Goal: Book appointment/travel/reservation

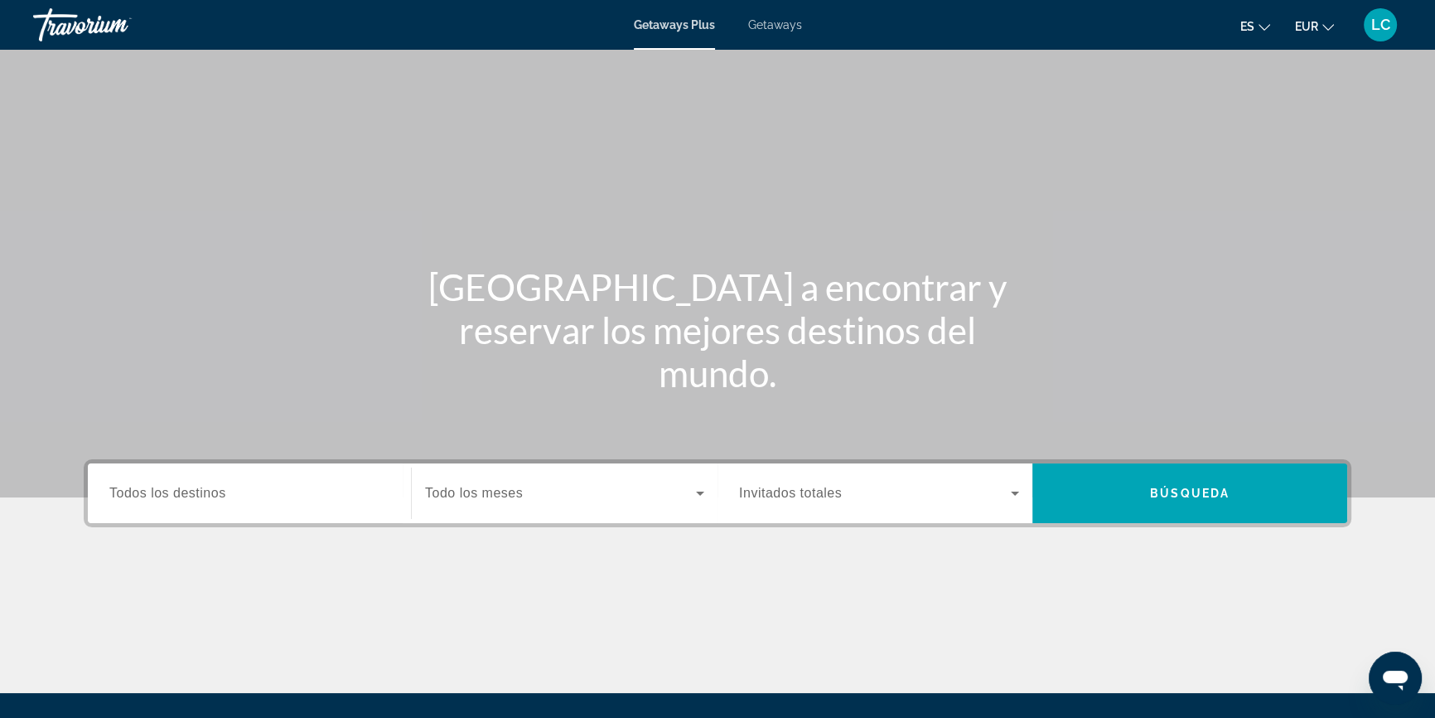
click at [778, 27] on span "Getaways" at bounding box center [775, 24] width 54 height 13
click at [266, 494] on input "Destination Todos los destinos" at bounding box center [249, 494] width 280 height 20
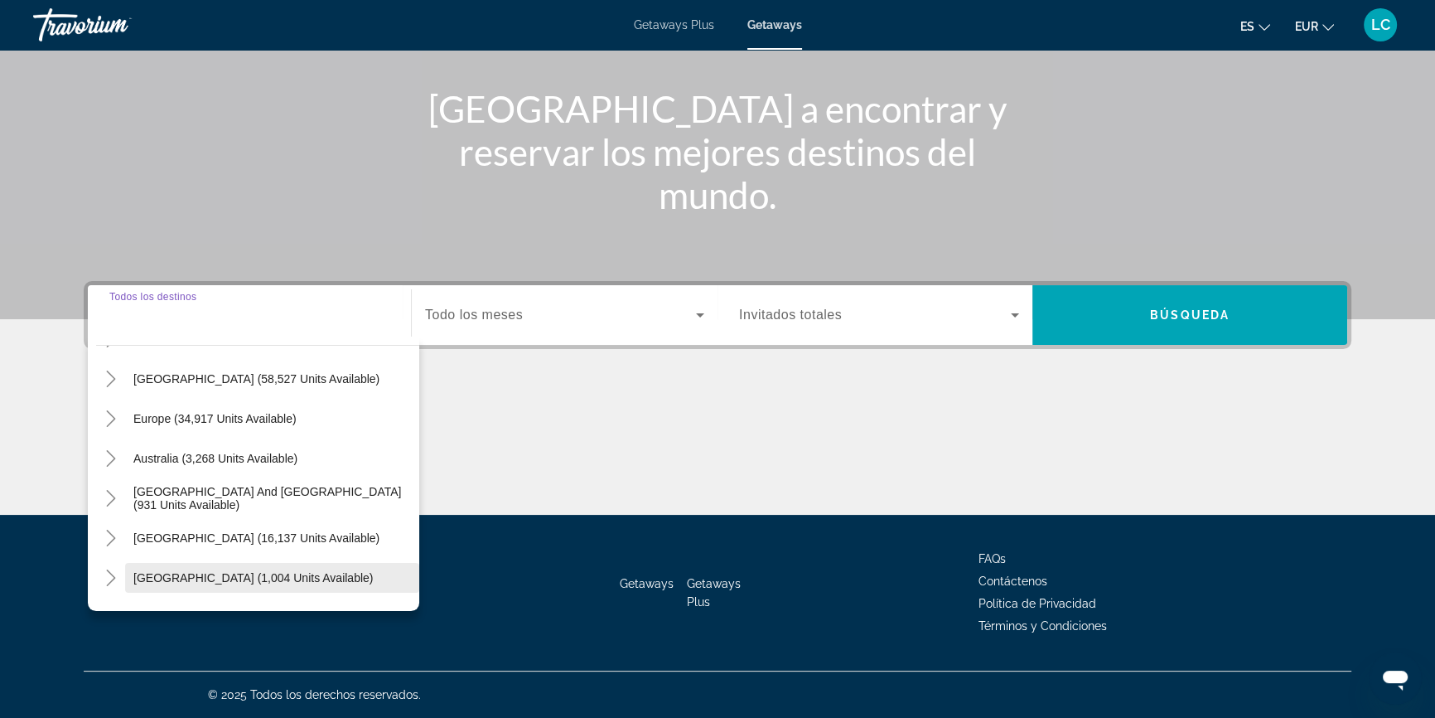
scroll to position [117, 0]
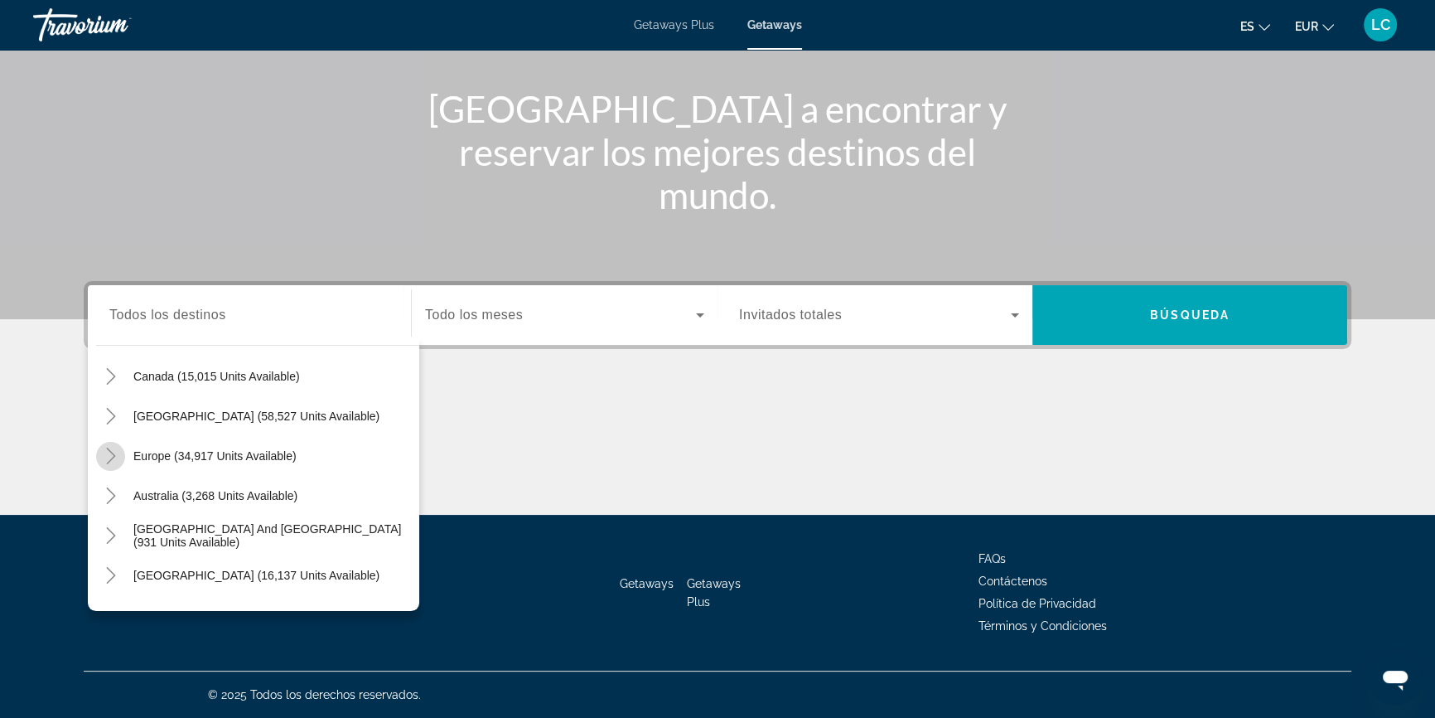
click at [114, 448] on icon "Toggle Europe (34,917 units available)" at bounding box center [111, 455] width 17 height 17
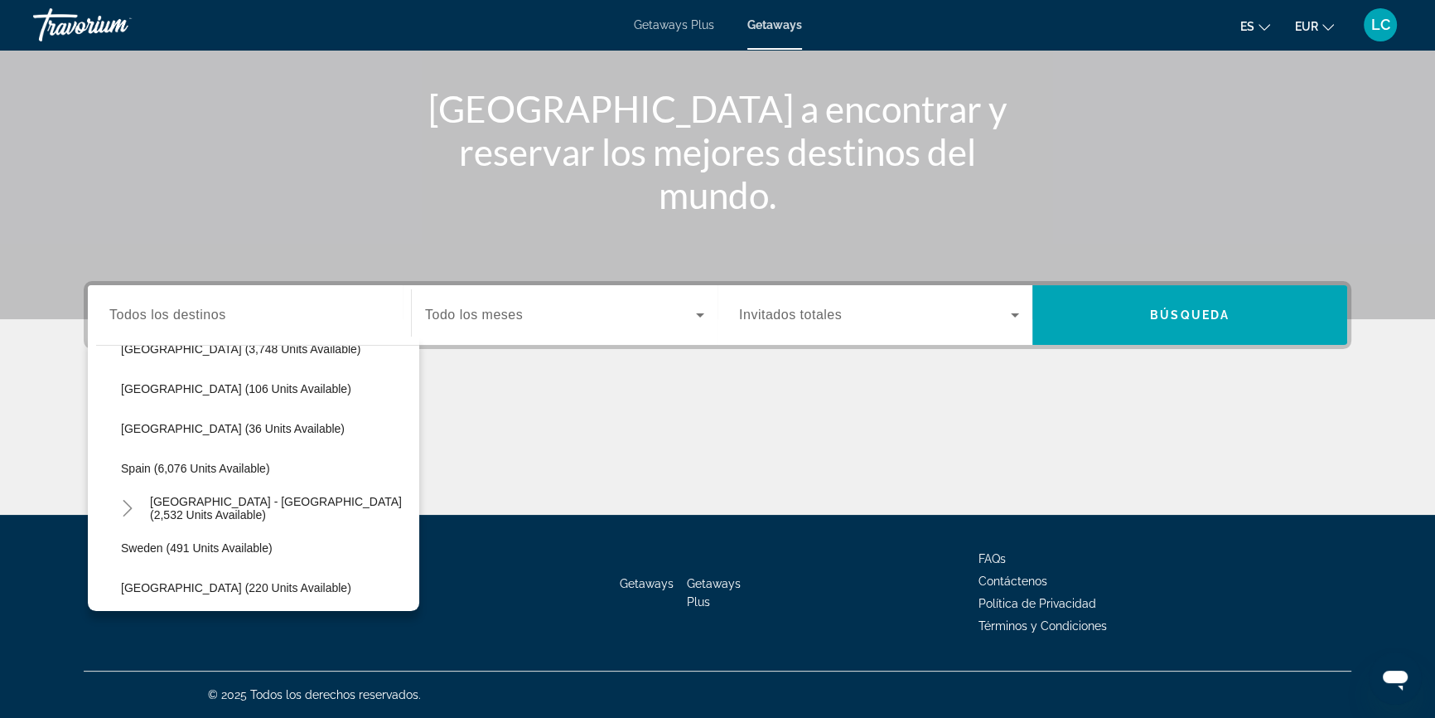
scroll to position [885, 0]
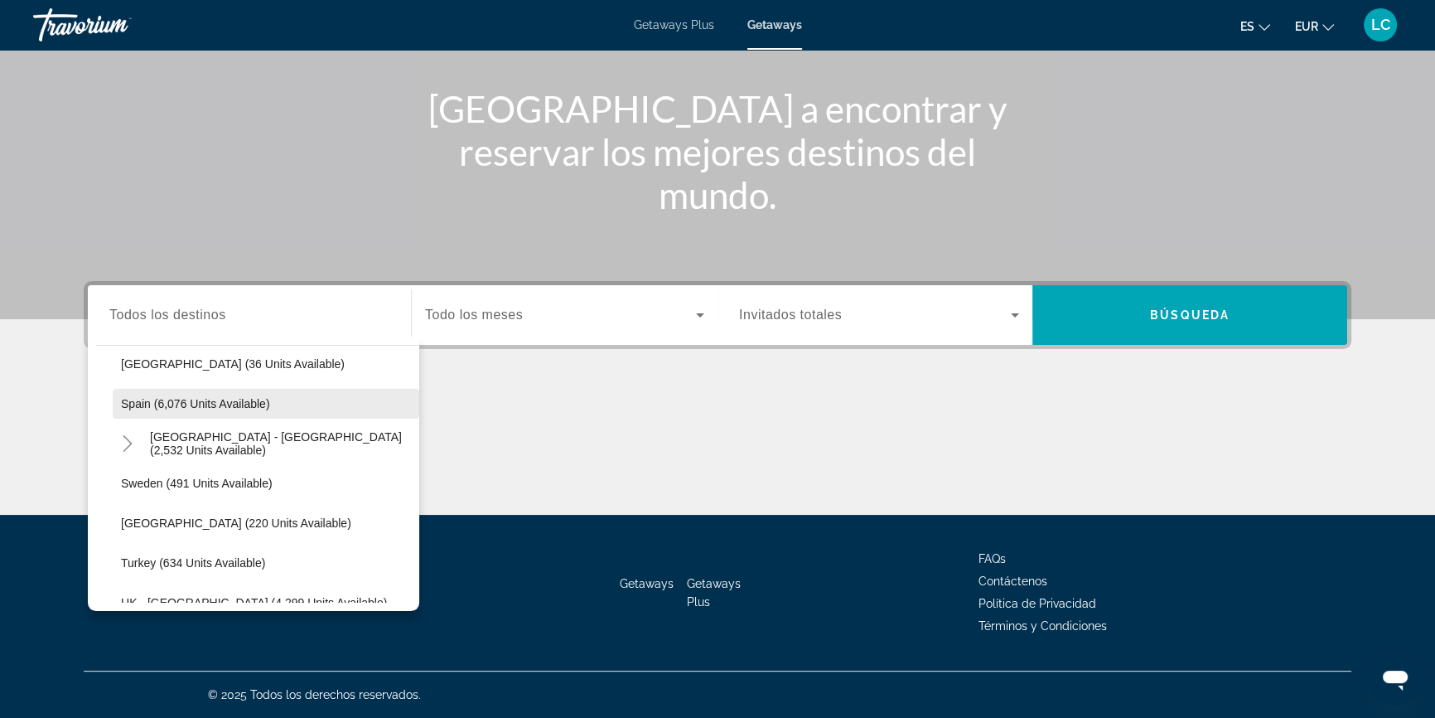
click at [220, 401] on span "Spain (6,076 units available)" at bounding box center [195, 403] width 149 height 13
type input "**********"
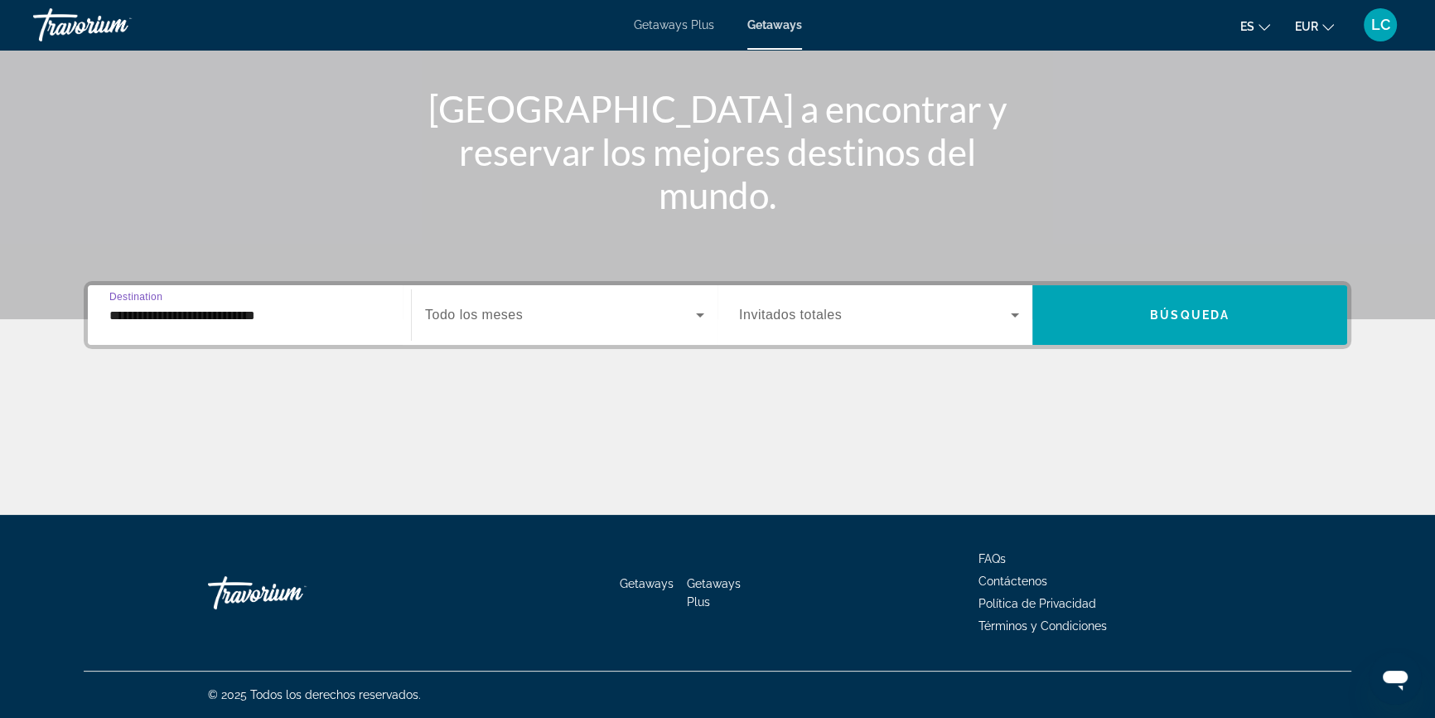
click at [453, 325] on div "Search widget" at bounding box center [564, 315] width 279 height 46
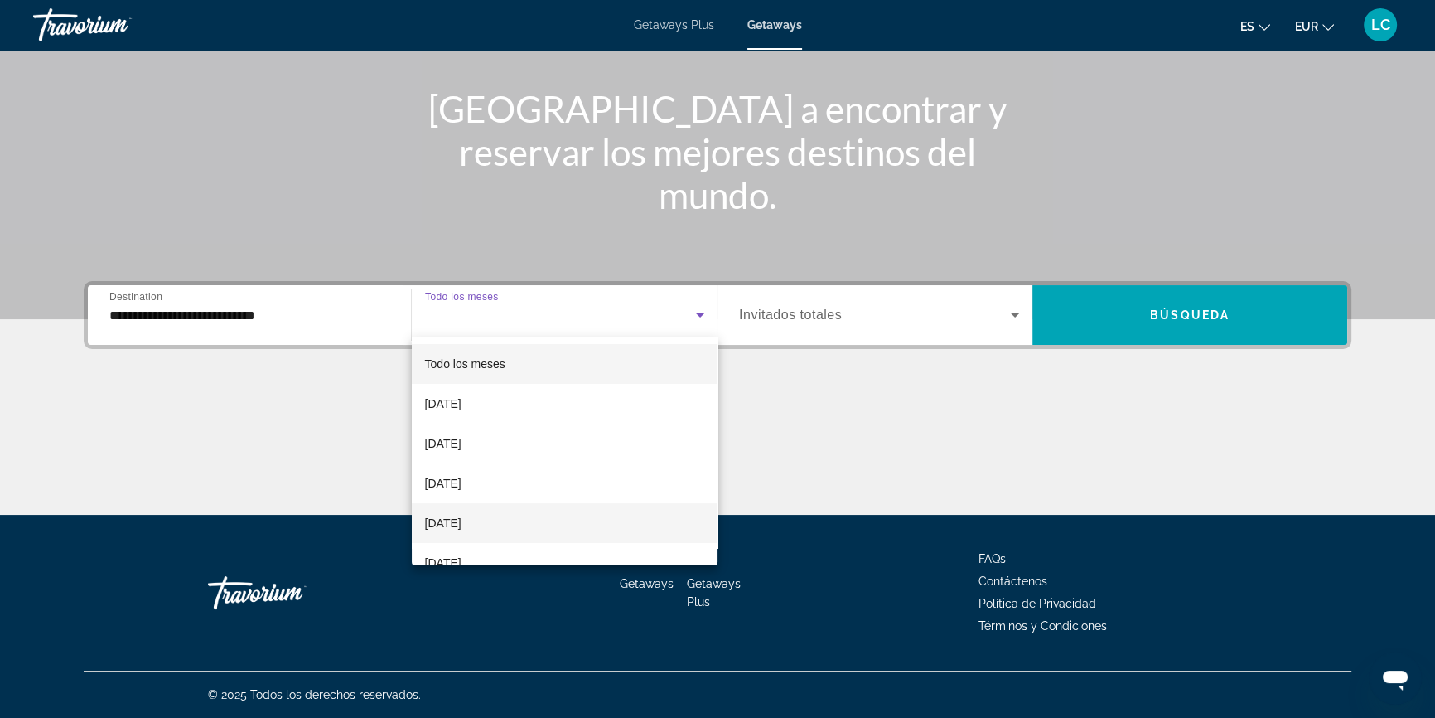
click at [462, 514] on span "[DATE]" at bounding box center [443, 523] width 36 height 20
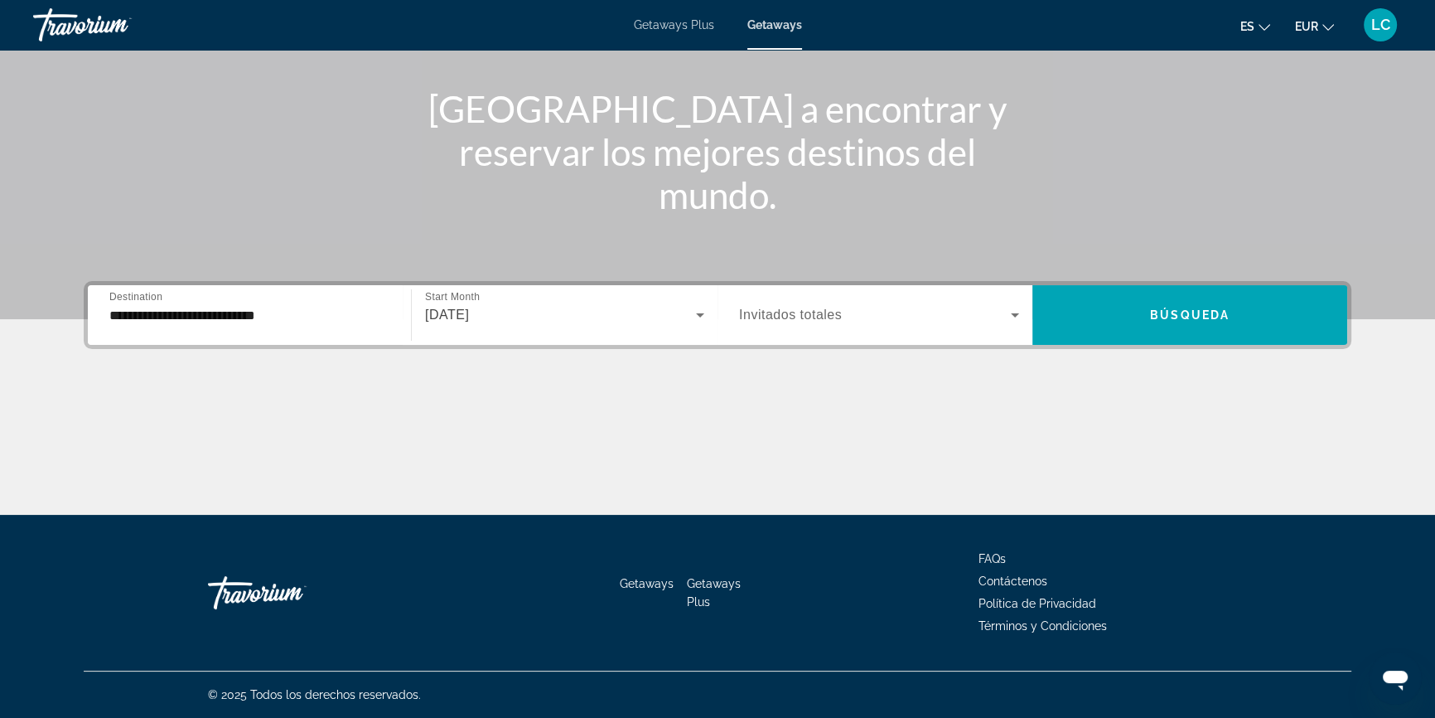
click at [829, 298] on div "Search widget" at bounding box center [879, 315] width 280 height 46
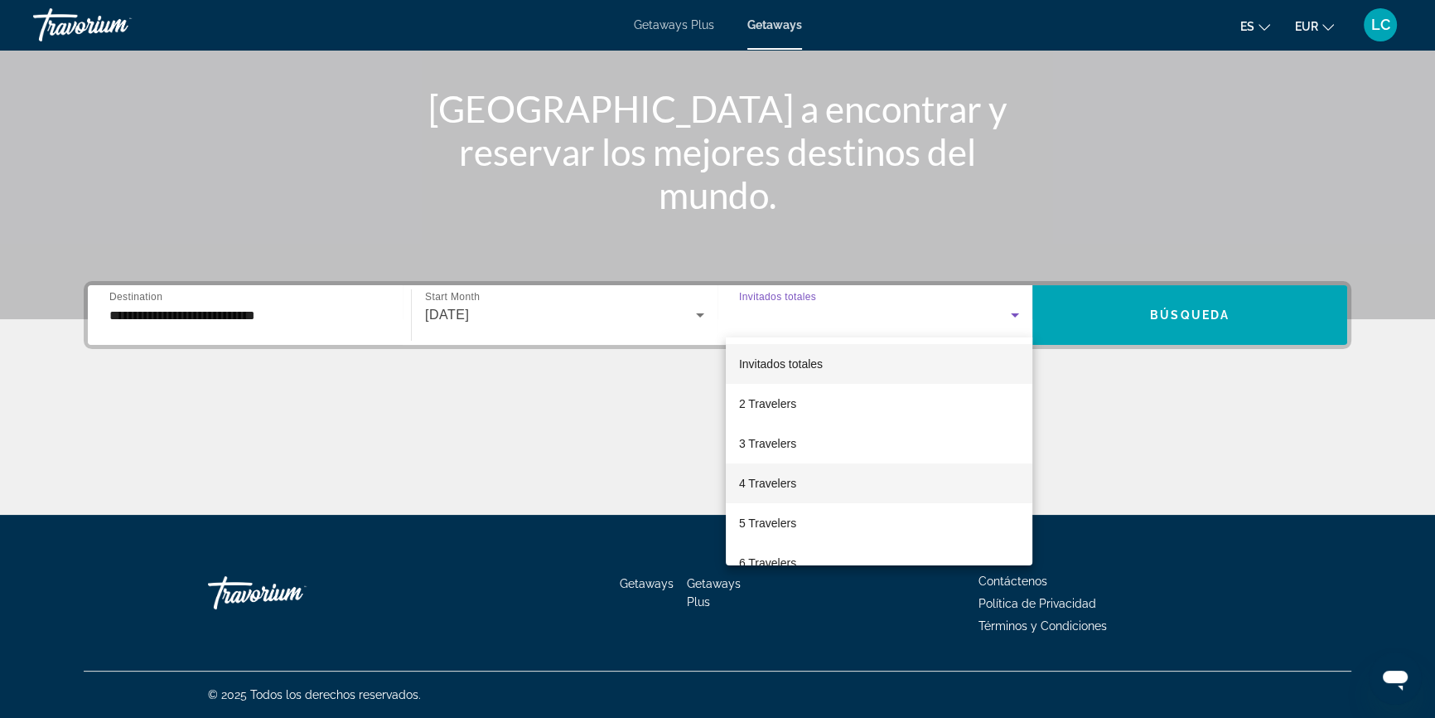
click at [829, 481] on mat-option "4 Travelers" at bounding box center [879, 483] width 307 height 40
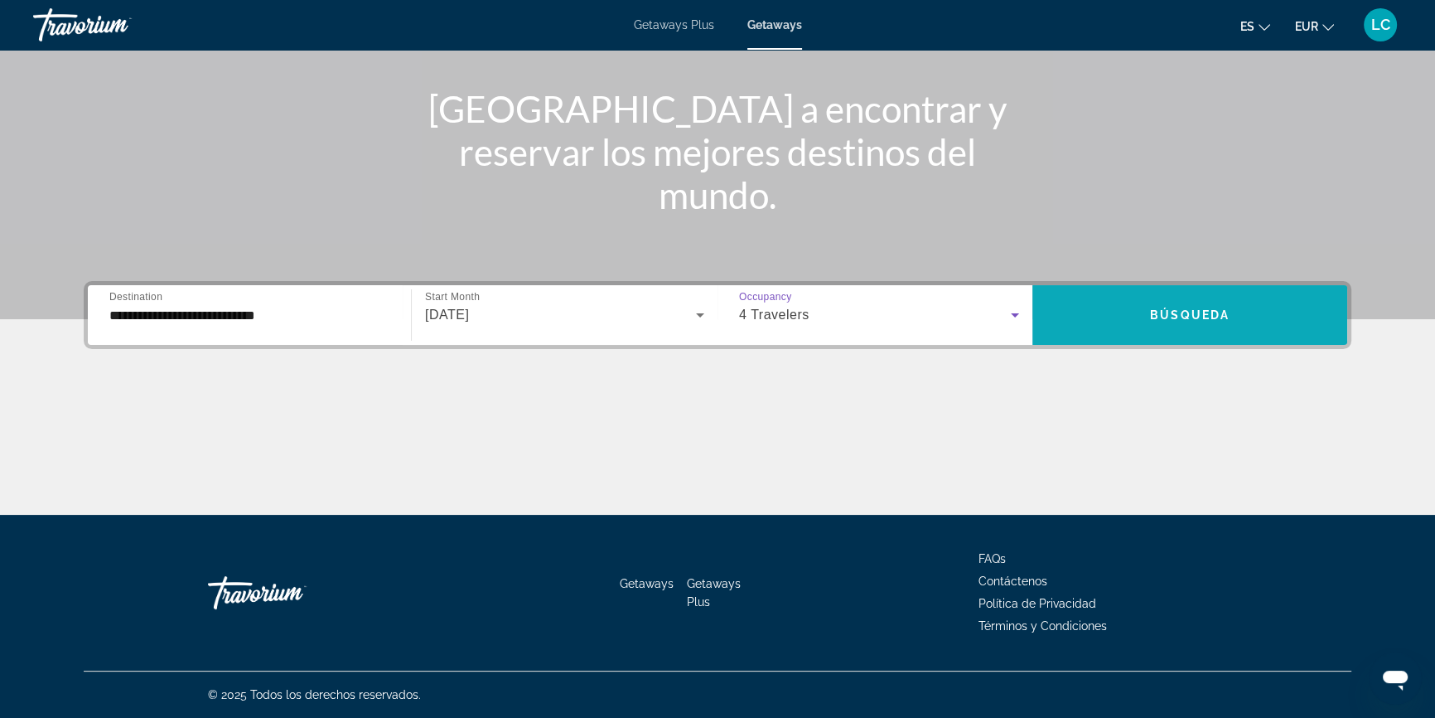
click at [1137, 323] on span "Search widget" at bounding box center [1189, 315] width 315 height 40
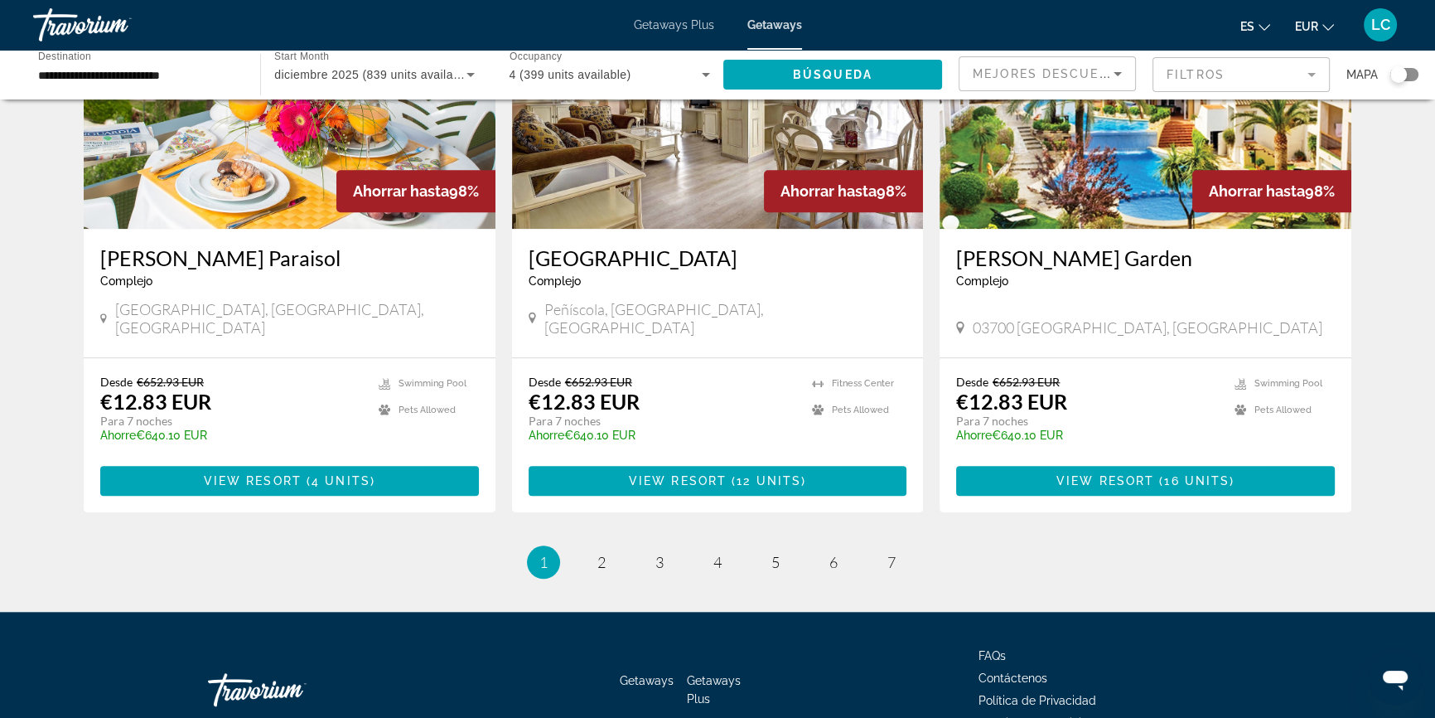
scroll to position [1958, 0]
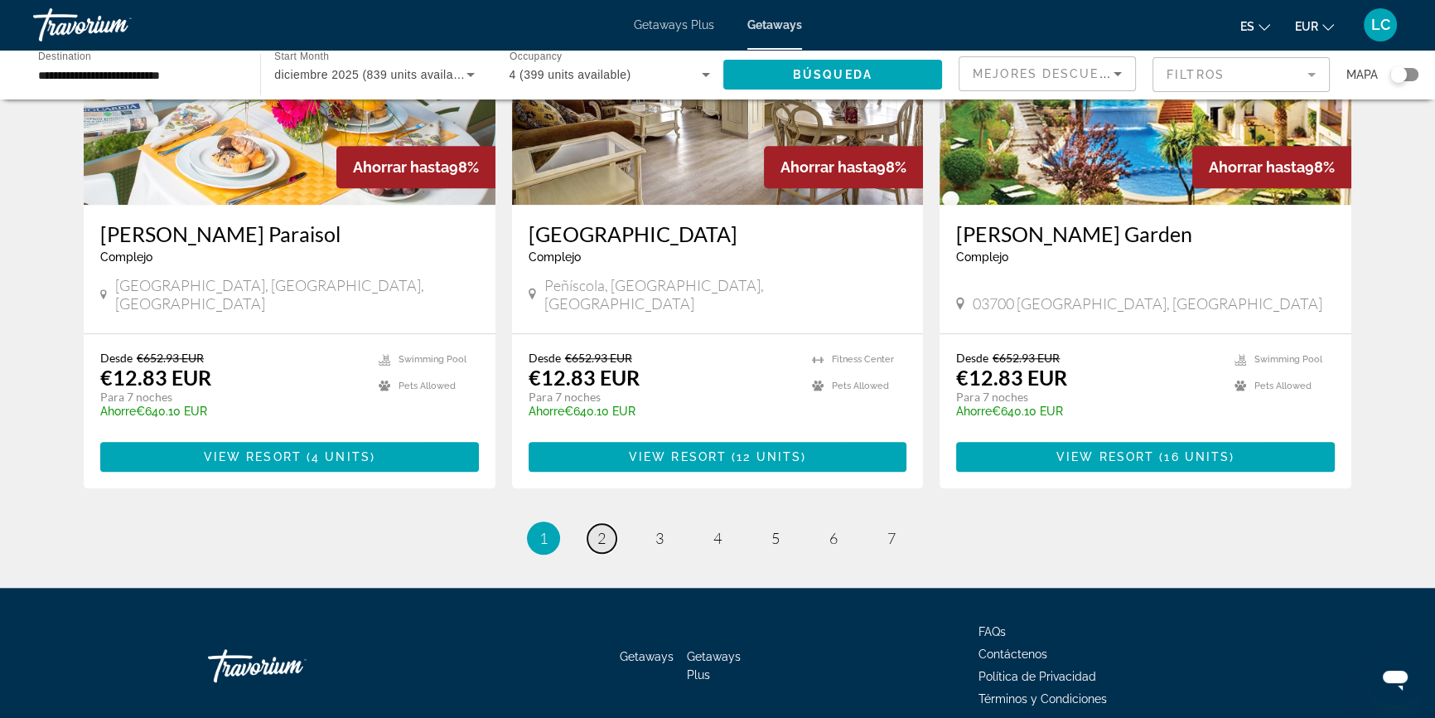
click at [602, 529] on span "2" at bounding box center [601, 538] width 8 height 18
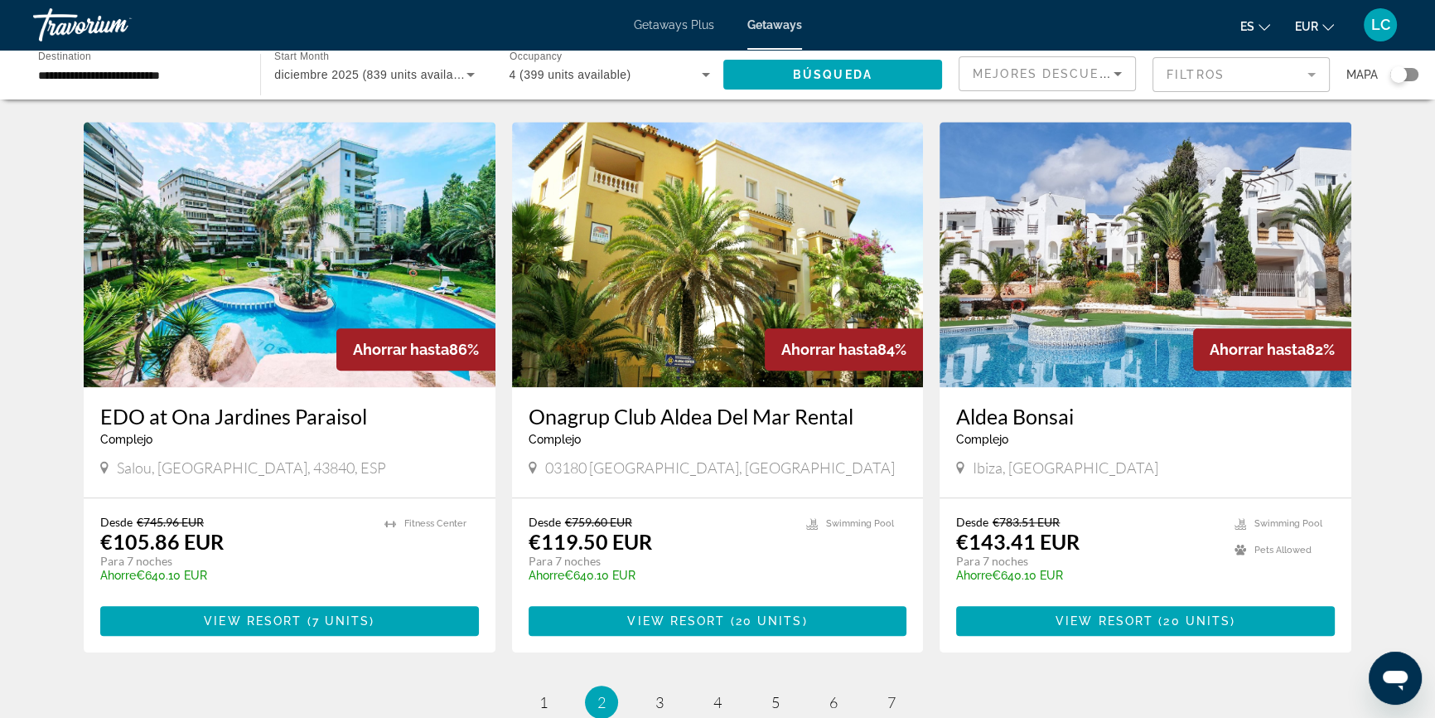
scroll to position [1807, 0]
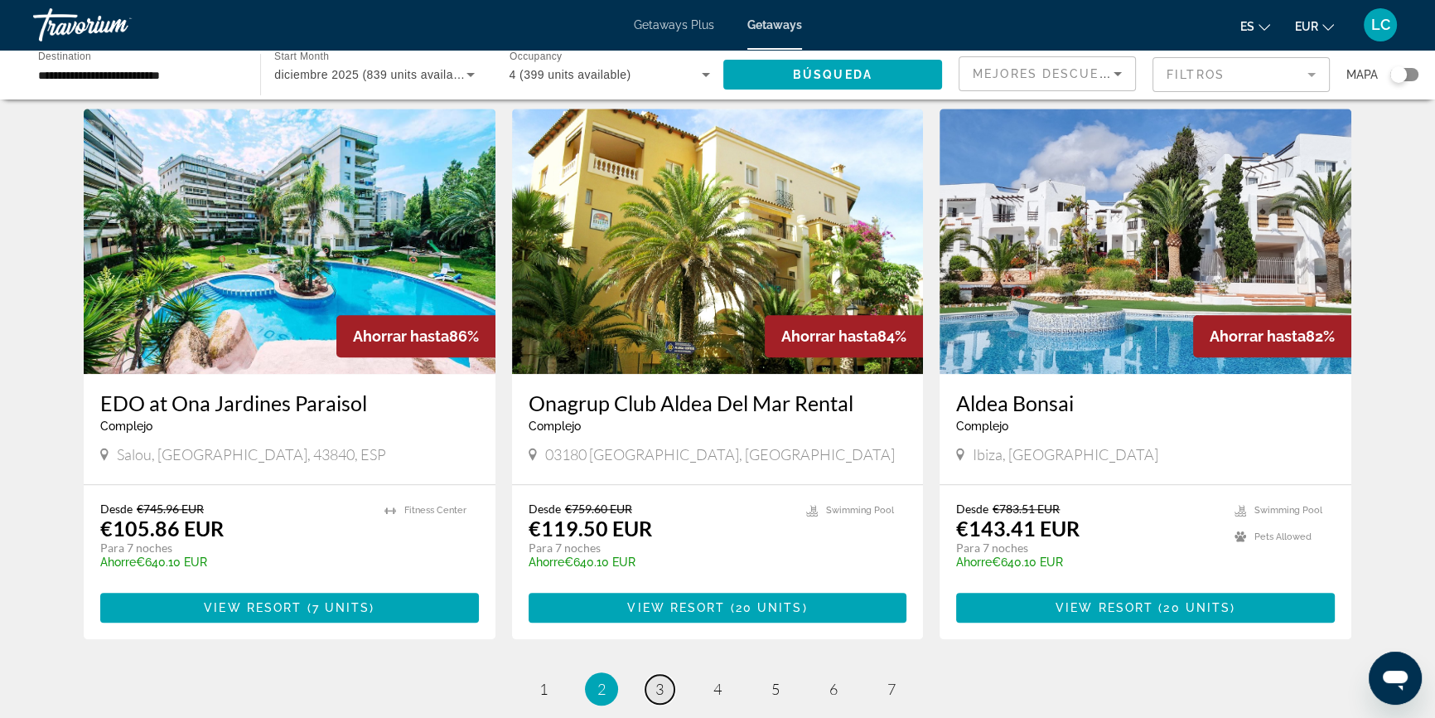
click at [655, 679] on span "3" at bounding box center [659, 688] width 8 height 18
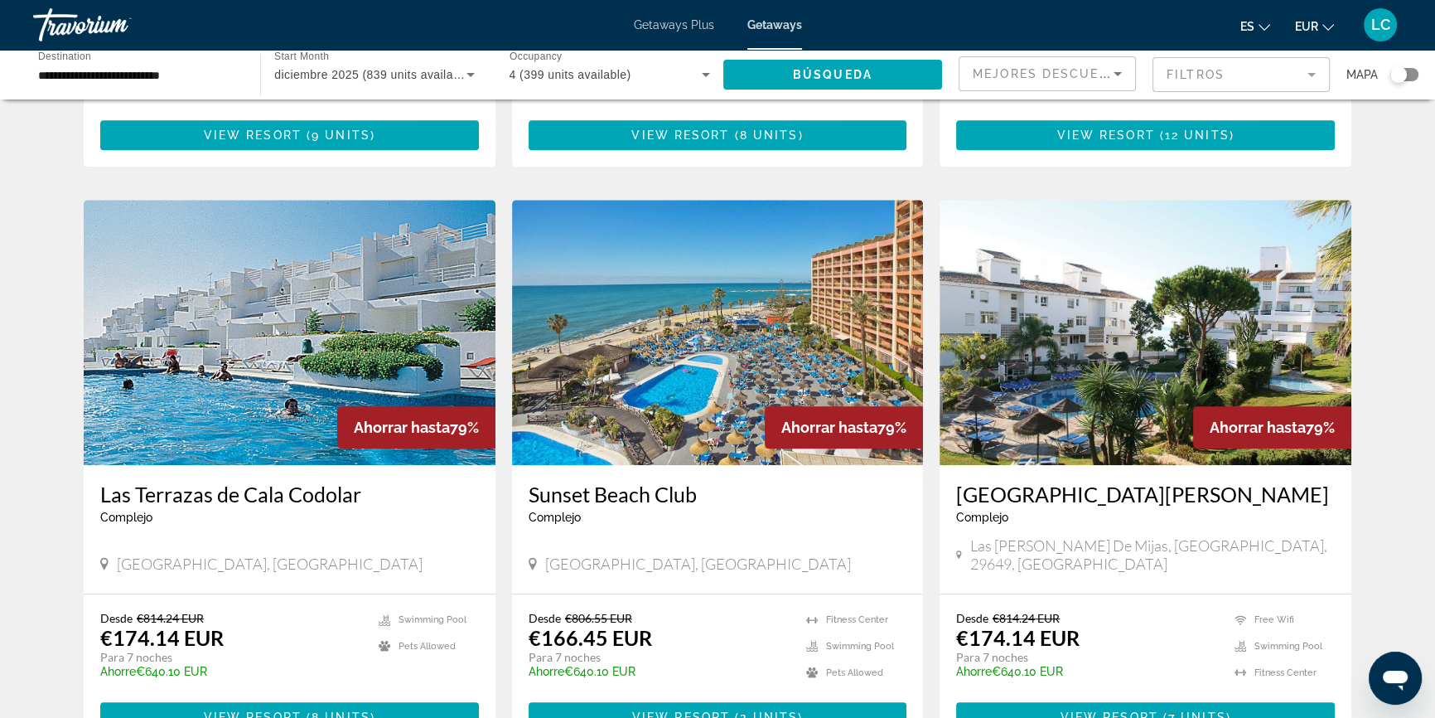
scroll to position [1129, 0]
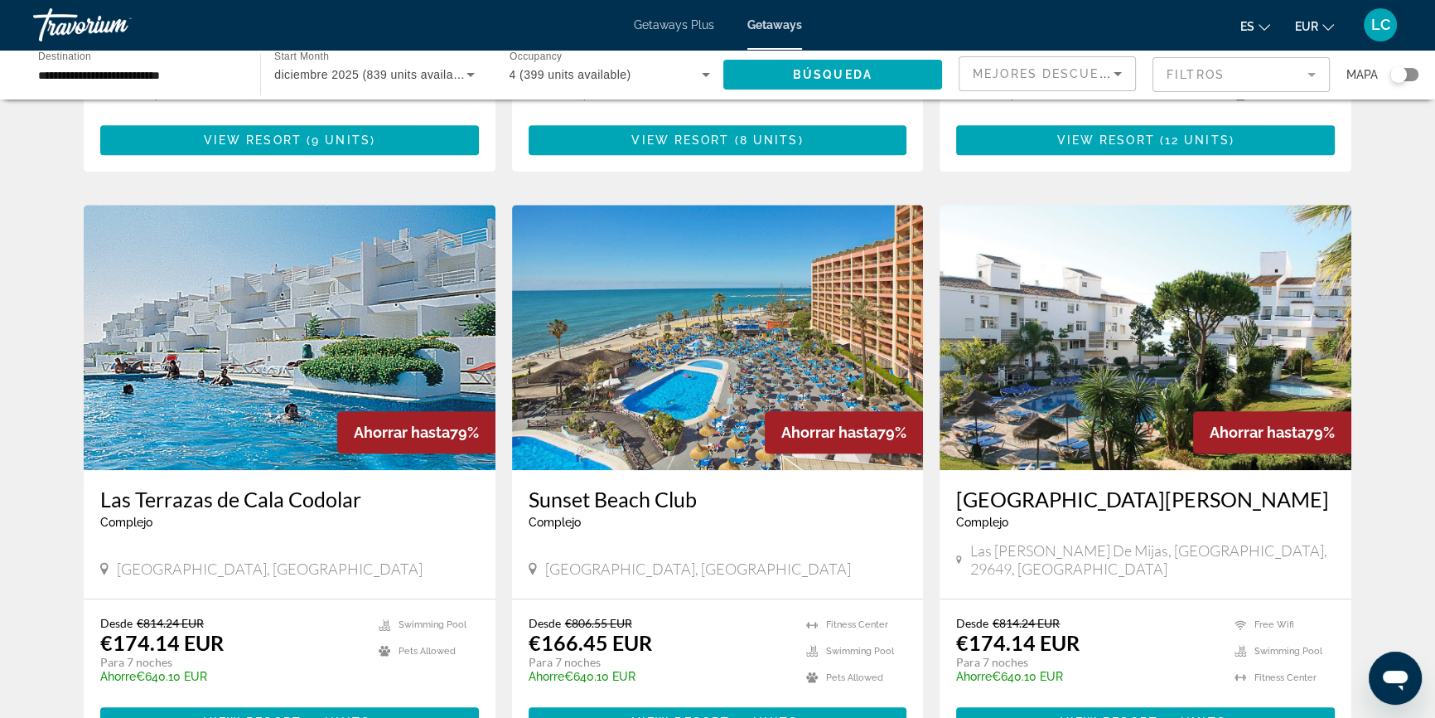
click at [1090, 351] on img "Main content" at bounding box center [1146, 337] width 412 height 265
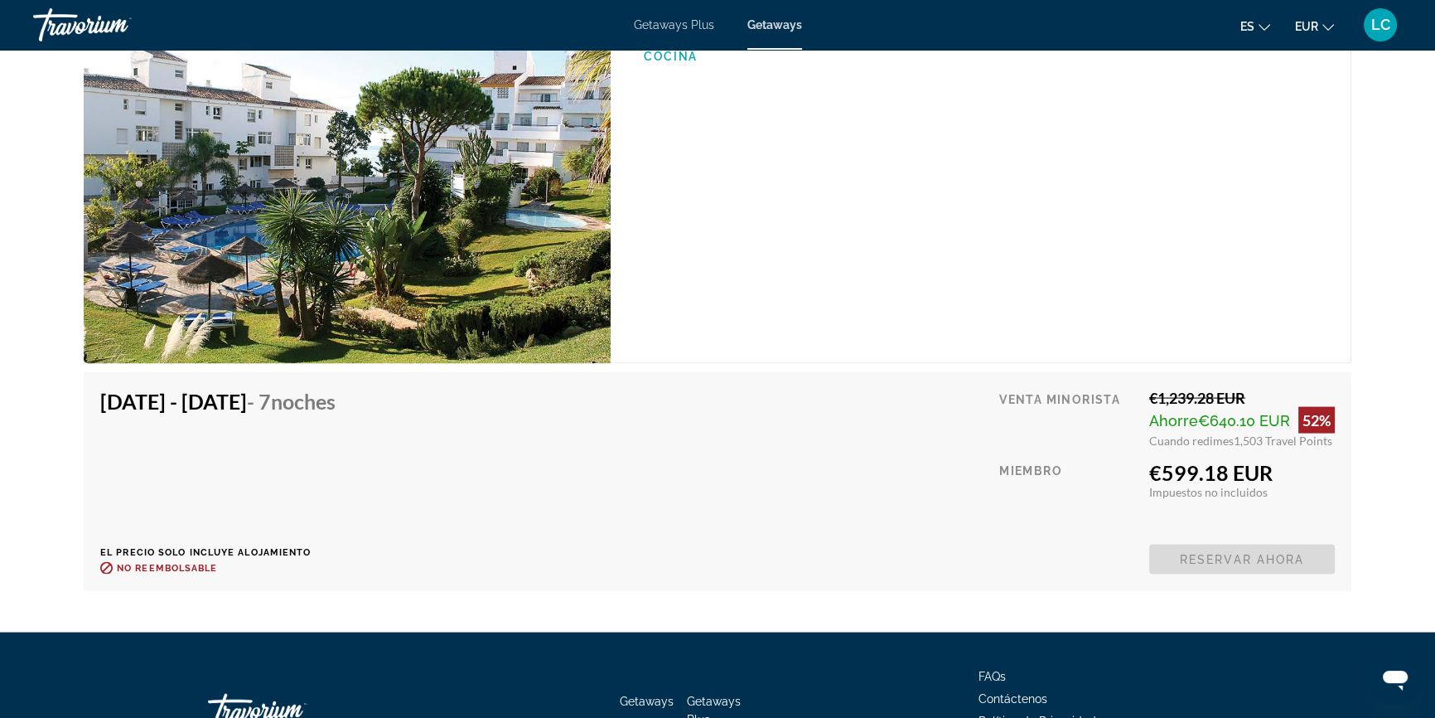
scroll to position [4218, 0]
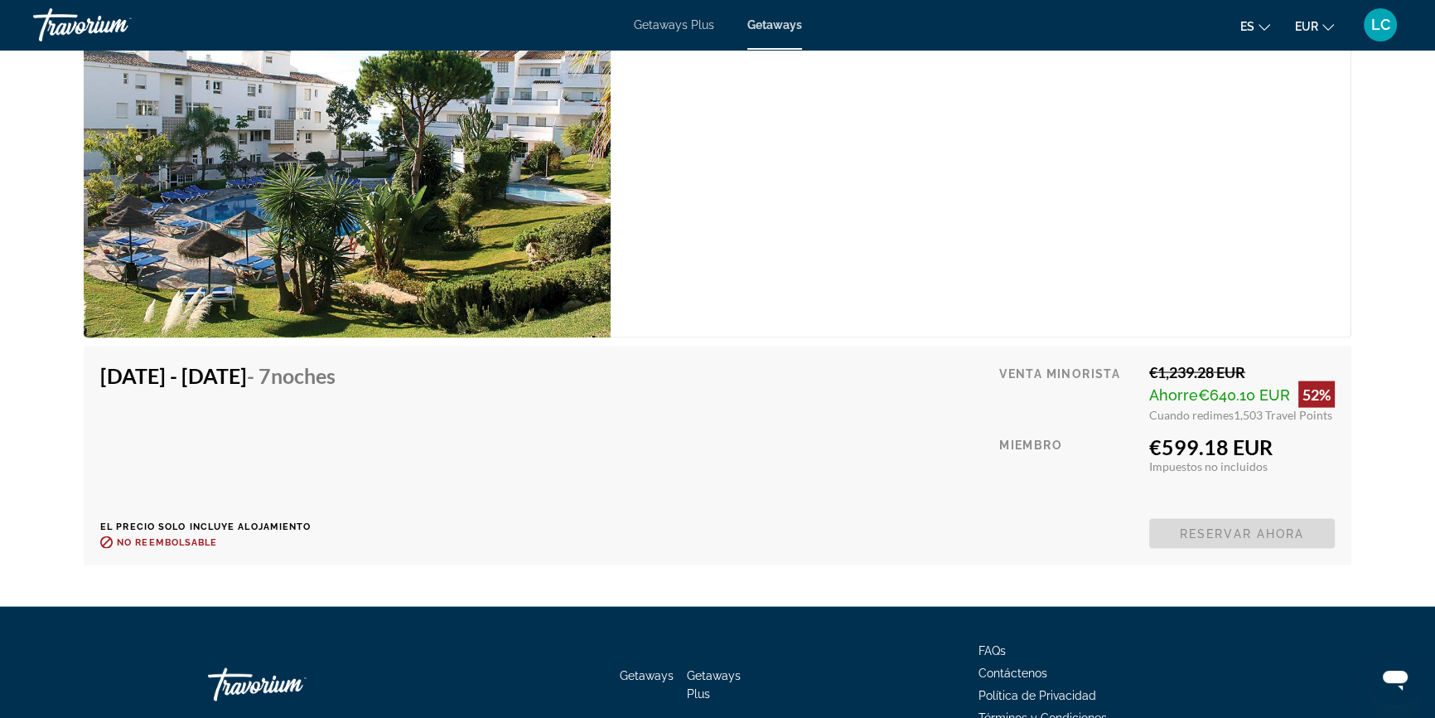
click at [688, 22] on span "Getaways Plus" at bounding box center [674, 24] width 80 height 13
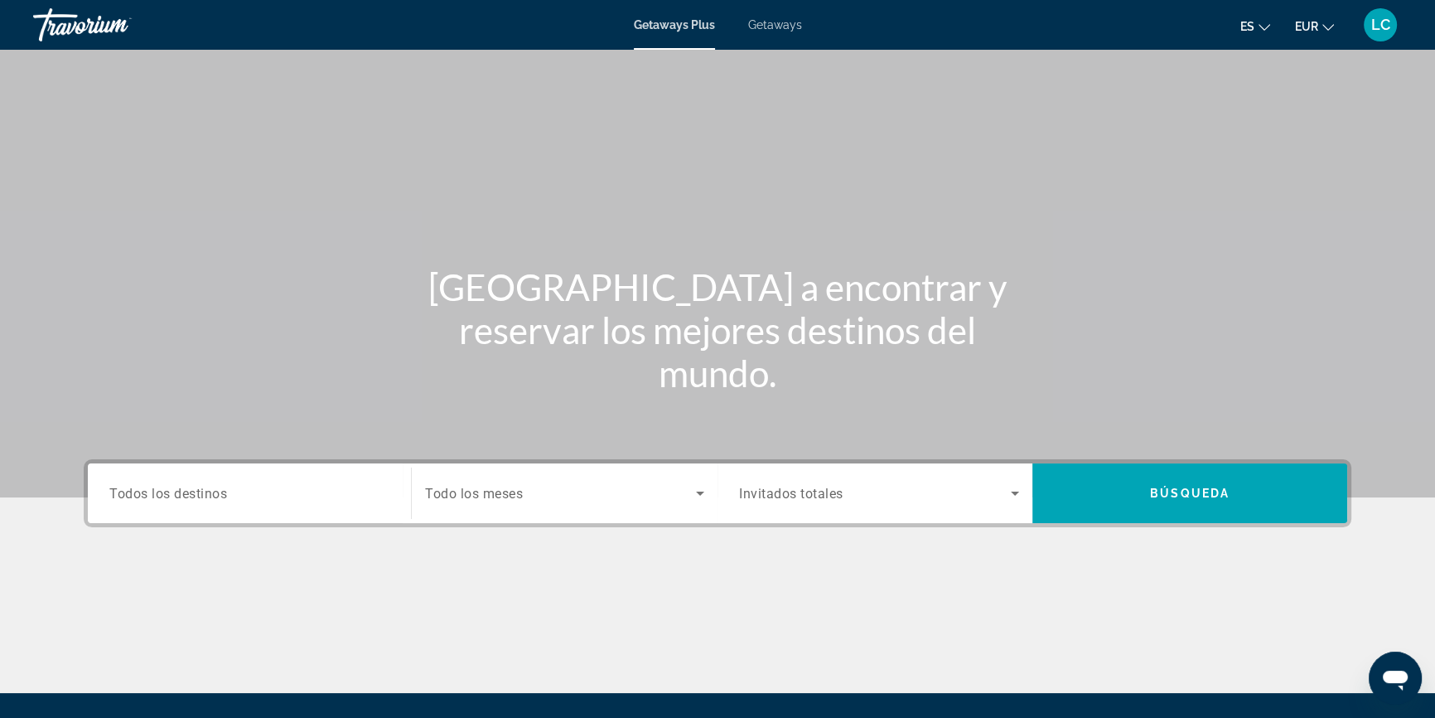
click at [261, 489] on input "Destination Todos los destinos" at bounding box center [249, 494] width 280 height 20
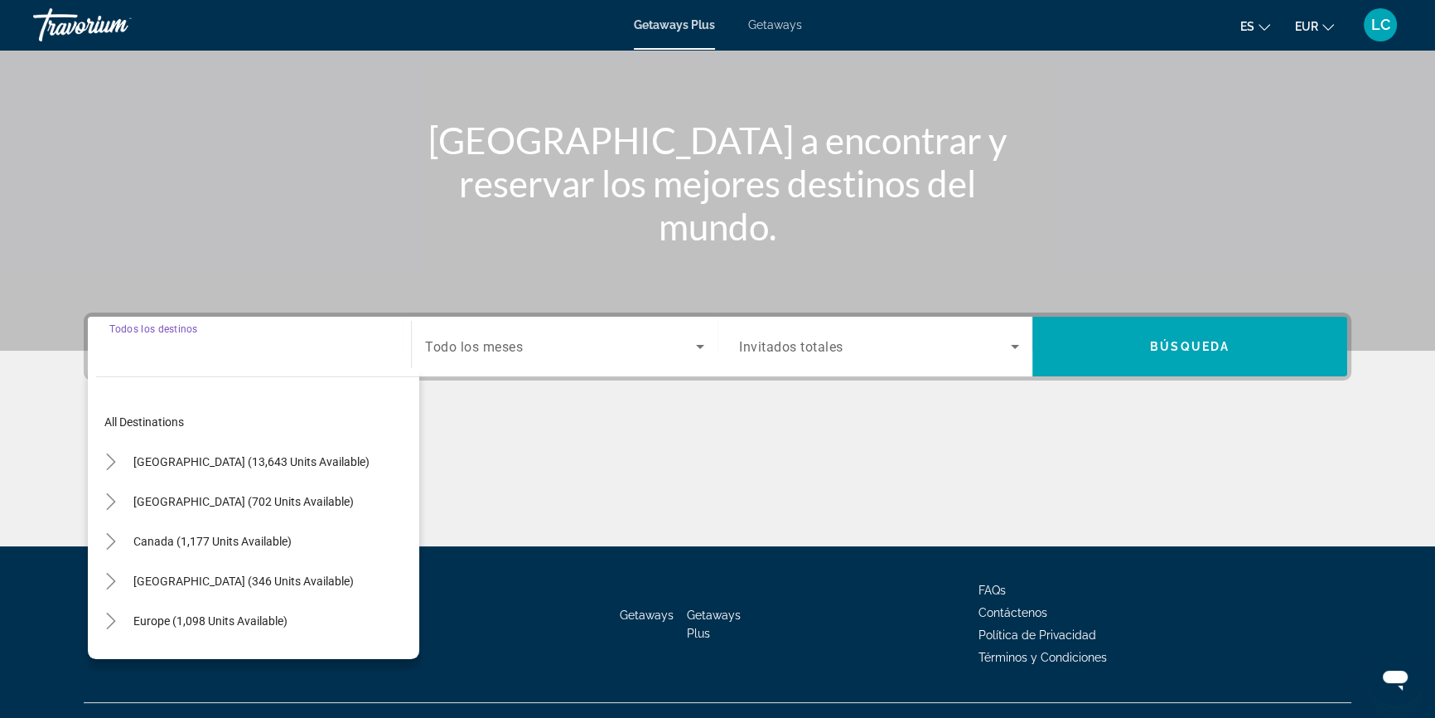
scroll to position [178, 0]
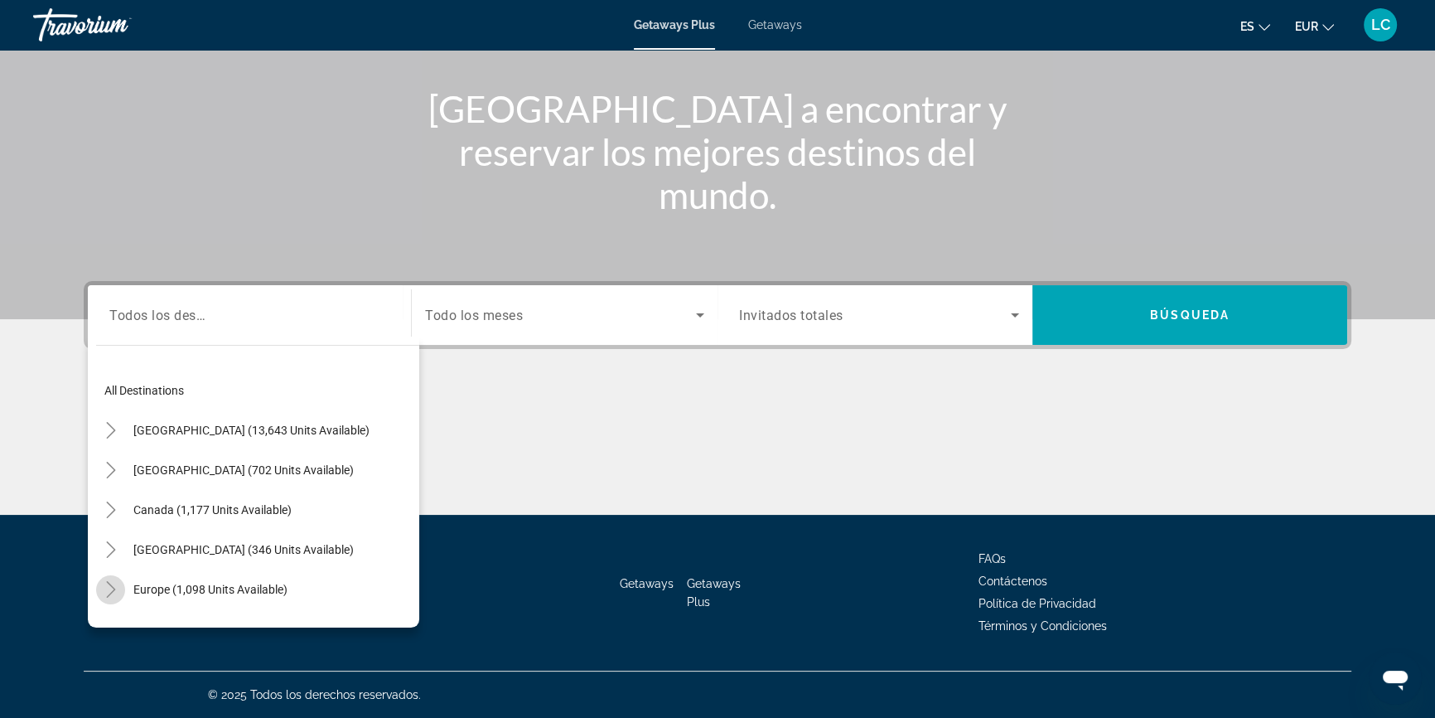
click at [114, 581] on icon "Toggle Europe (1,098 units available)" at bounding box center [111, 589] width 17 height 17
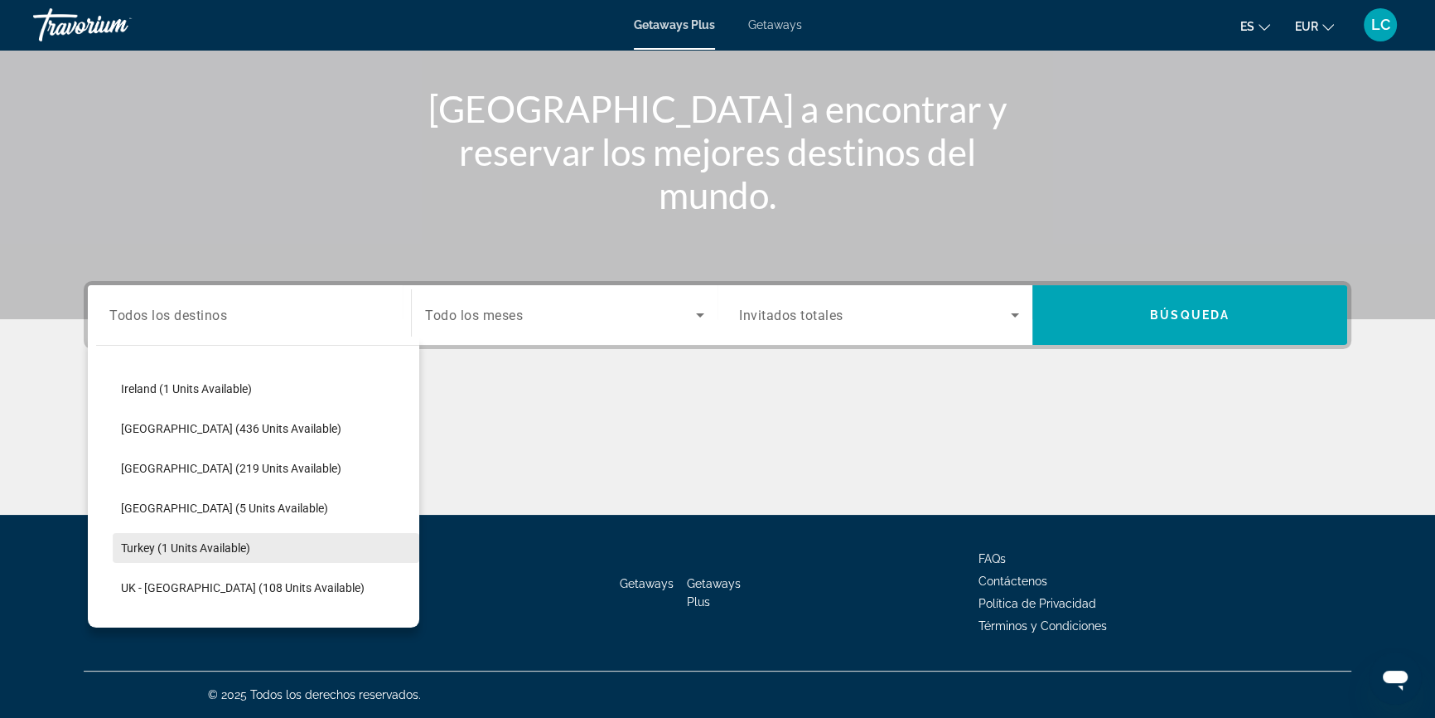
scroll to position [433, 0]
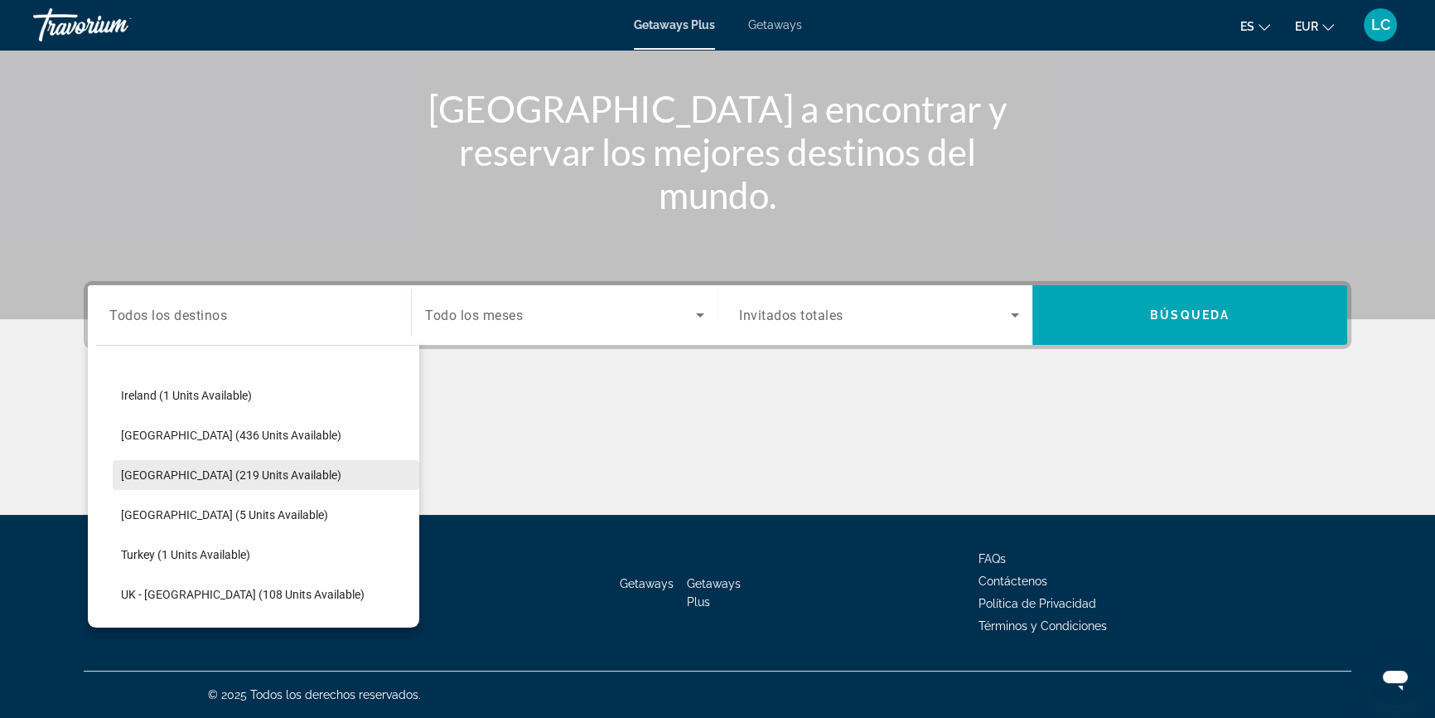
click at [218, 468] on span "[GEOGRAPHIC_DATA] (219 units available)" at bounding box center [231, 474] width 220 height 13
type input "**********"
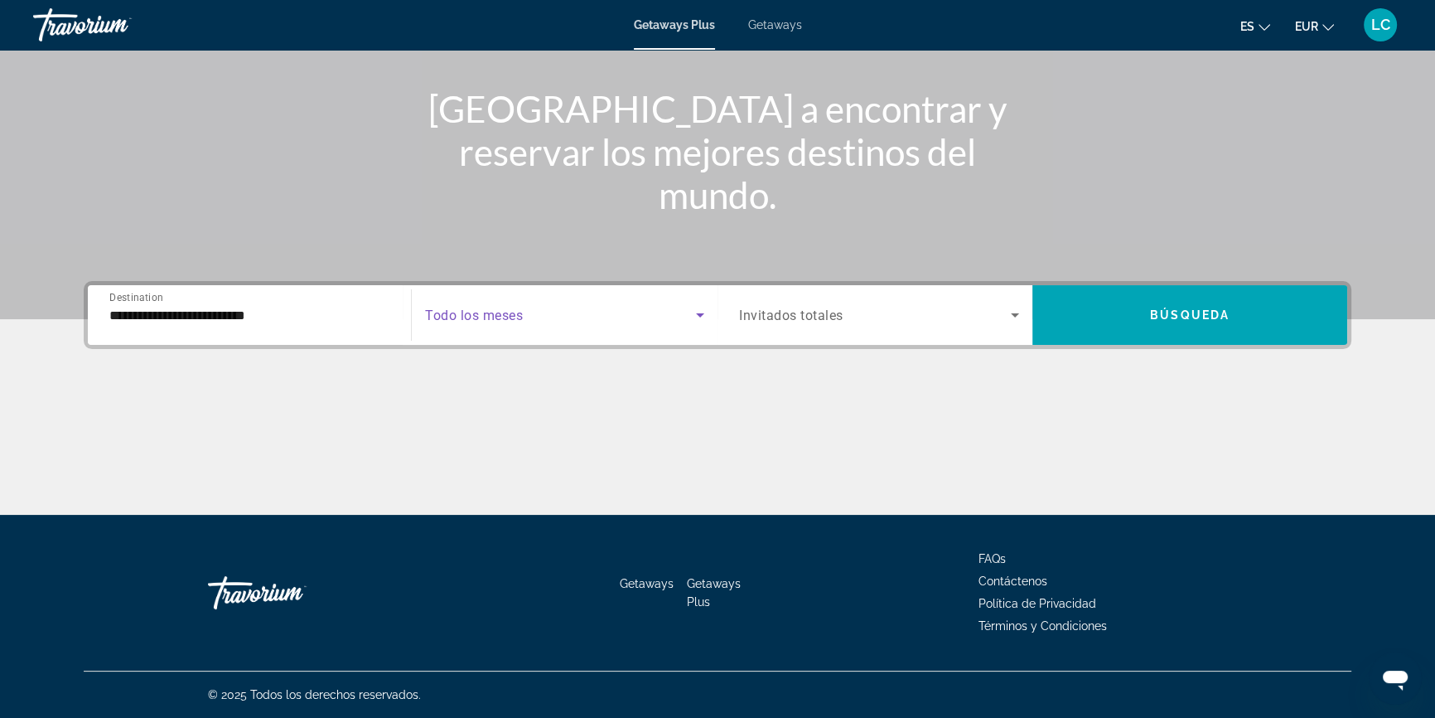
click at [534, 312] on span "Search widget" at bounding box center [560, 315] width 271 height 20
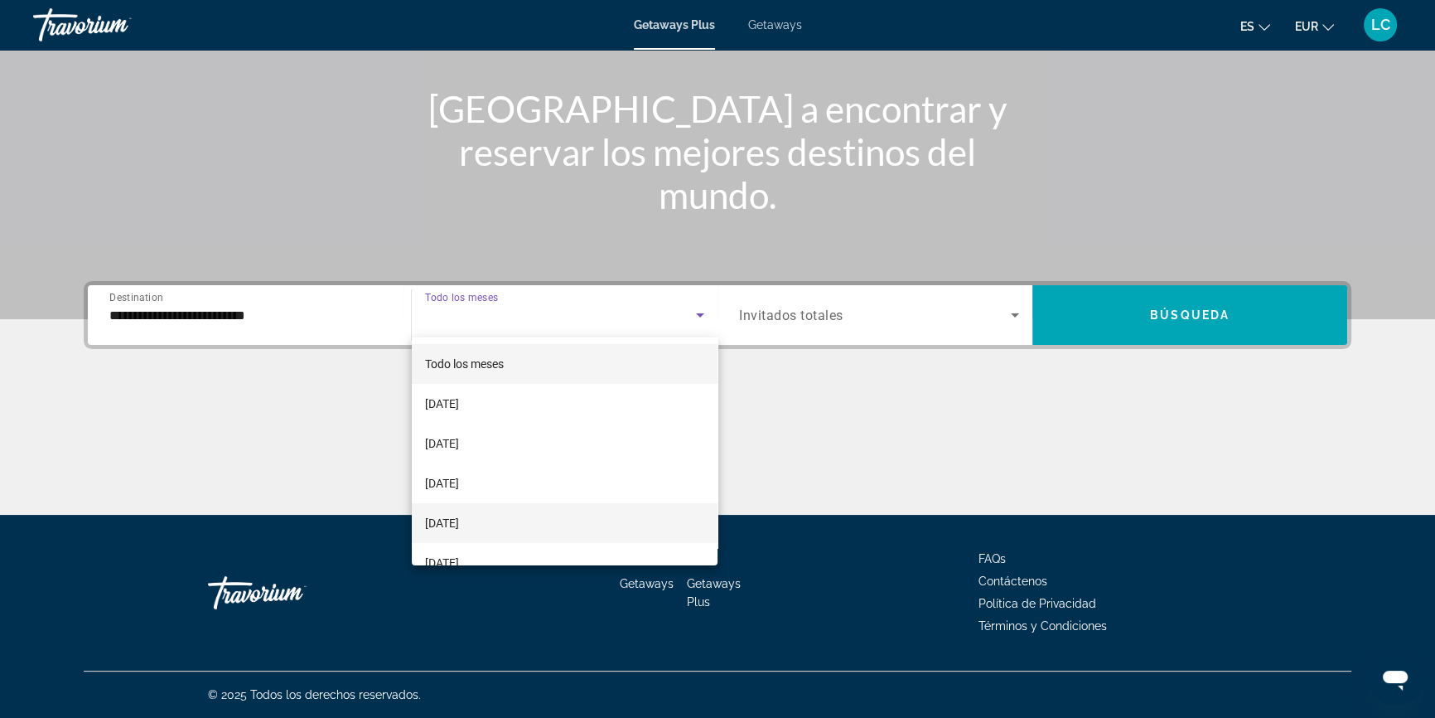
click at [508, 525] on mat-option "[DATE]" at bounding box center [565, 523] width 306 height 40
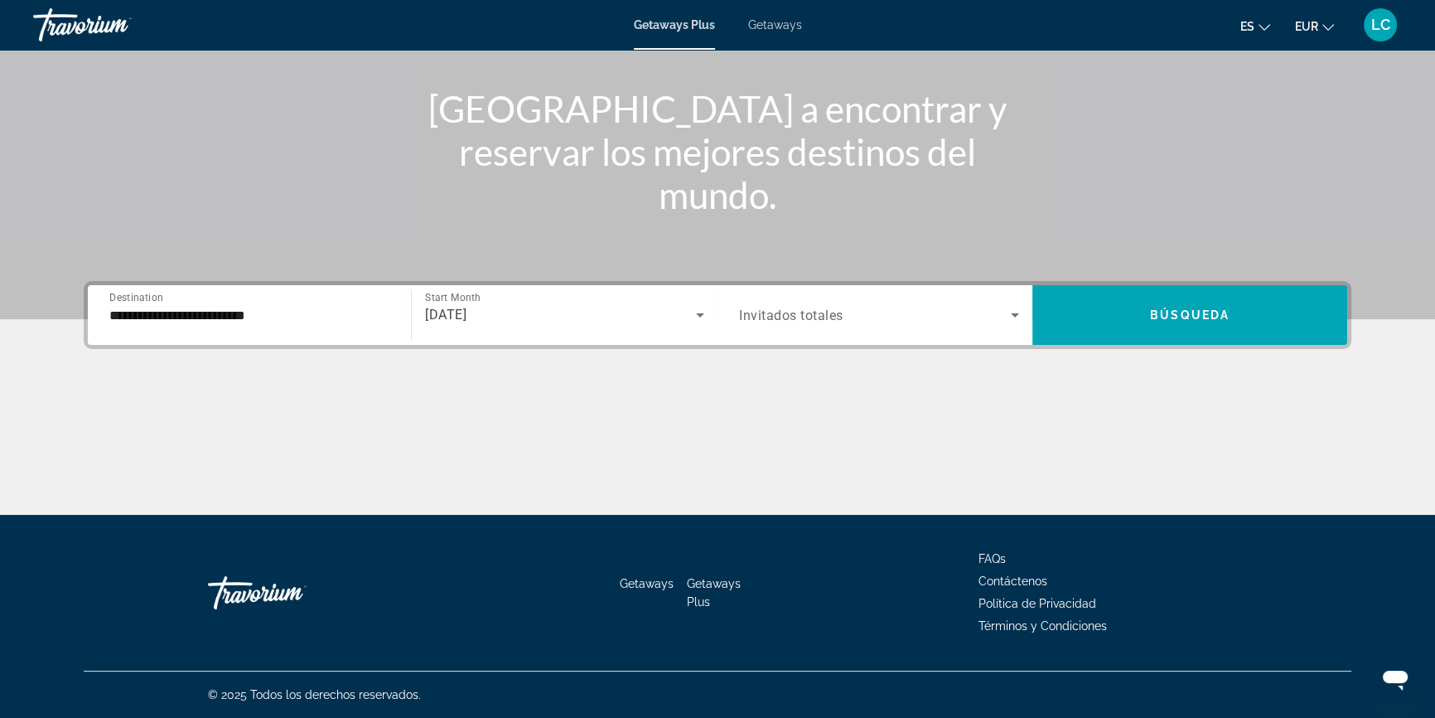
click at [802, 318] on span "Invitados totales" at bounding box center [791, 315] width 104 height 16
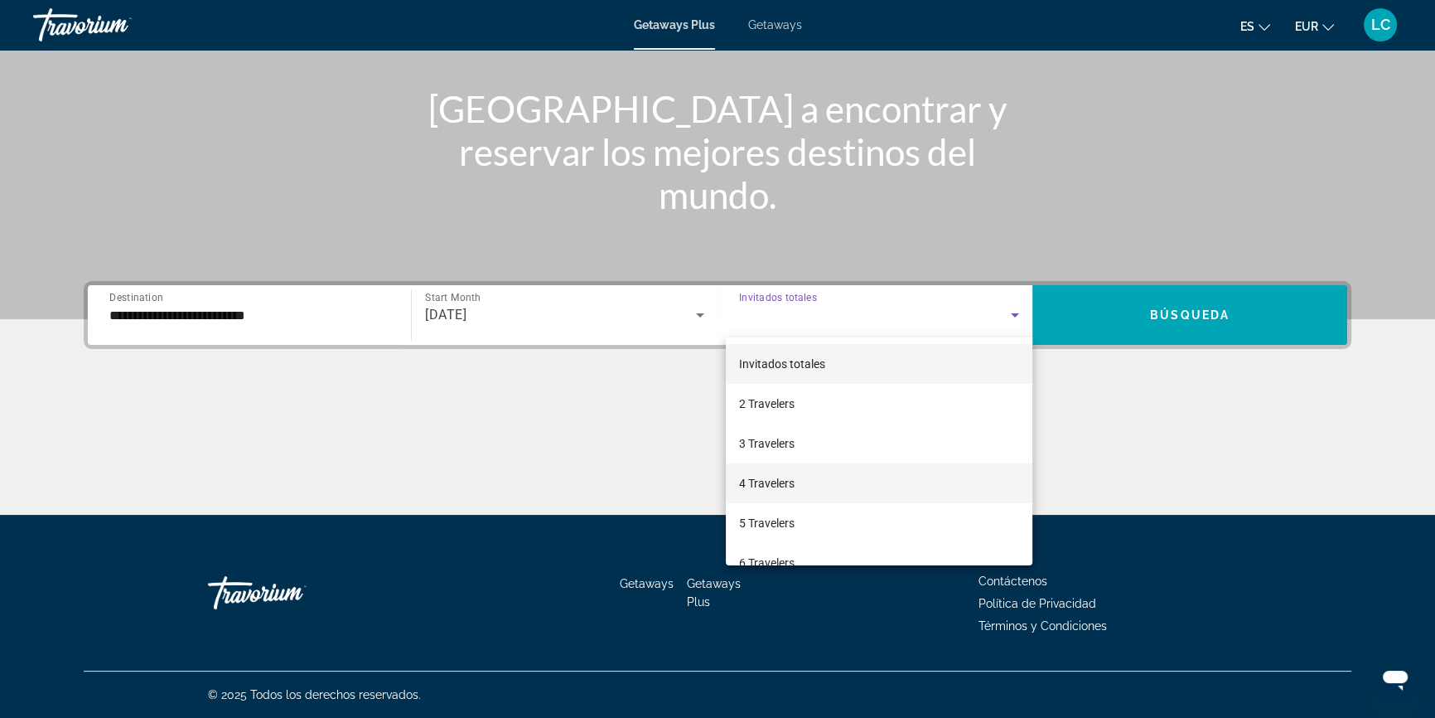
click at [805, 481] on mat-option "4 Travelers" at bounding box center [879, 483] width 307 height 40
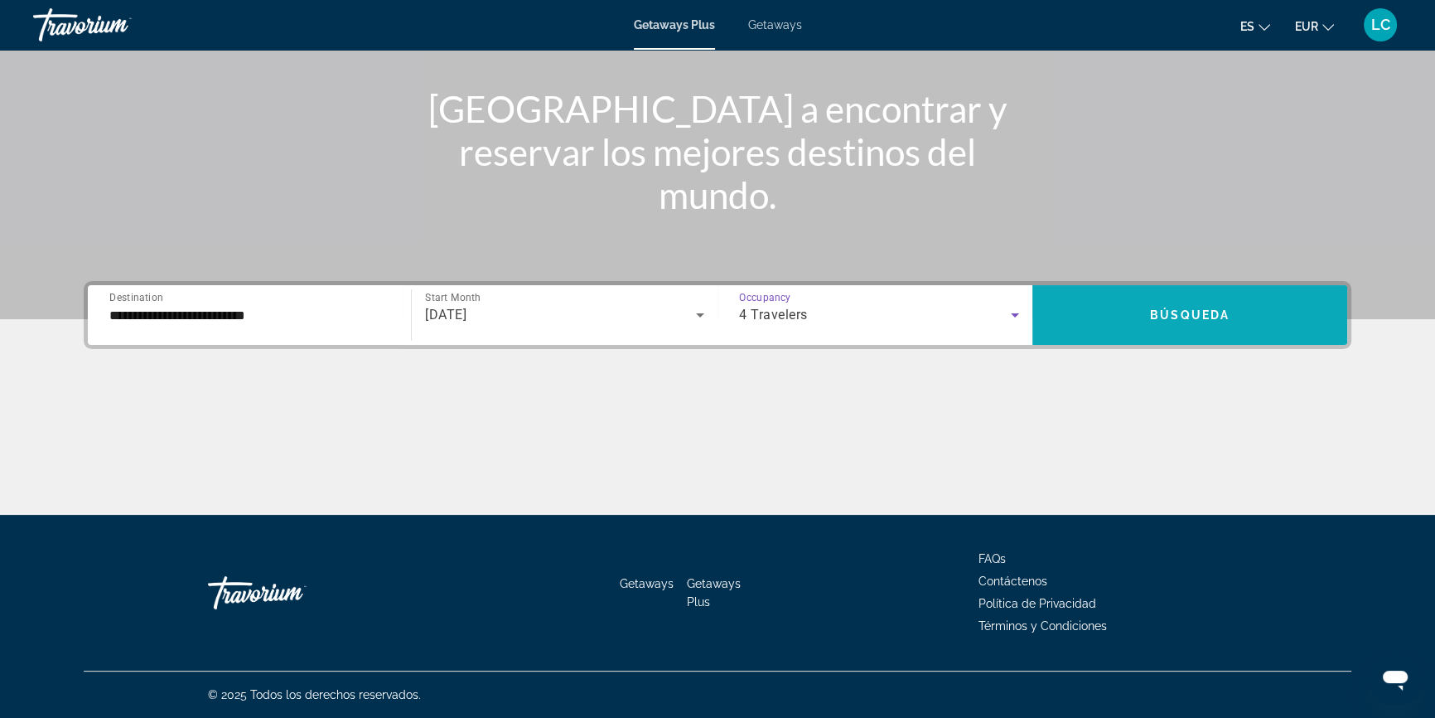
click at [1130, 322] on span "Search widget" at bounding box center [1189, 315] width 315 height 40
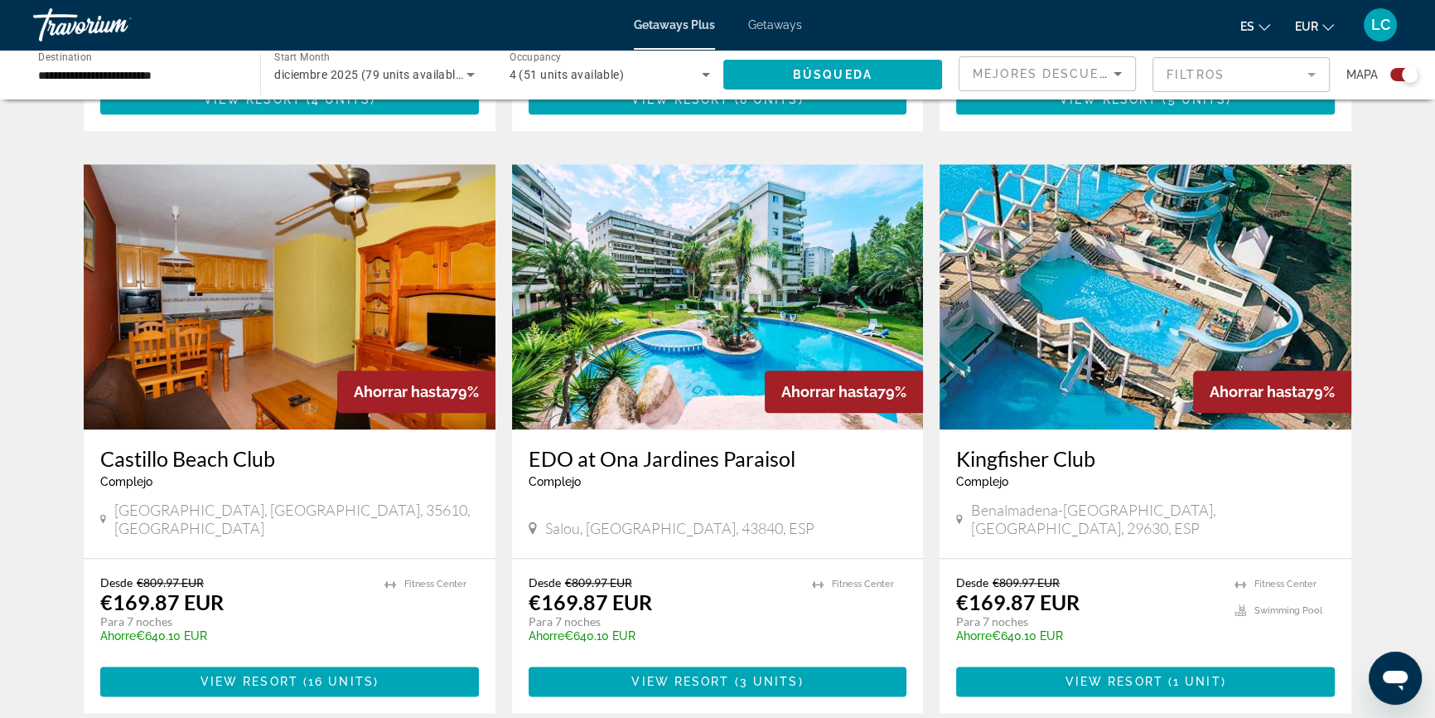
scroll to position [2335, 0]
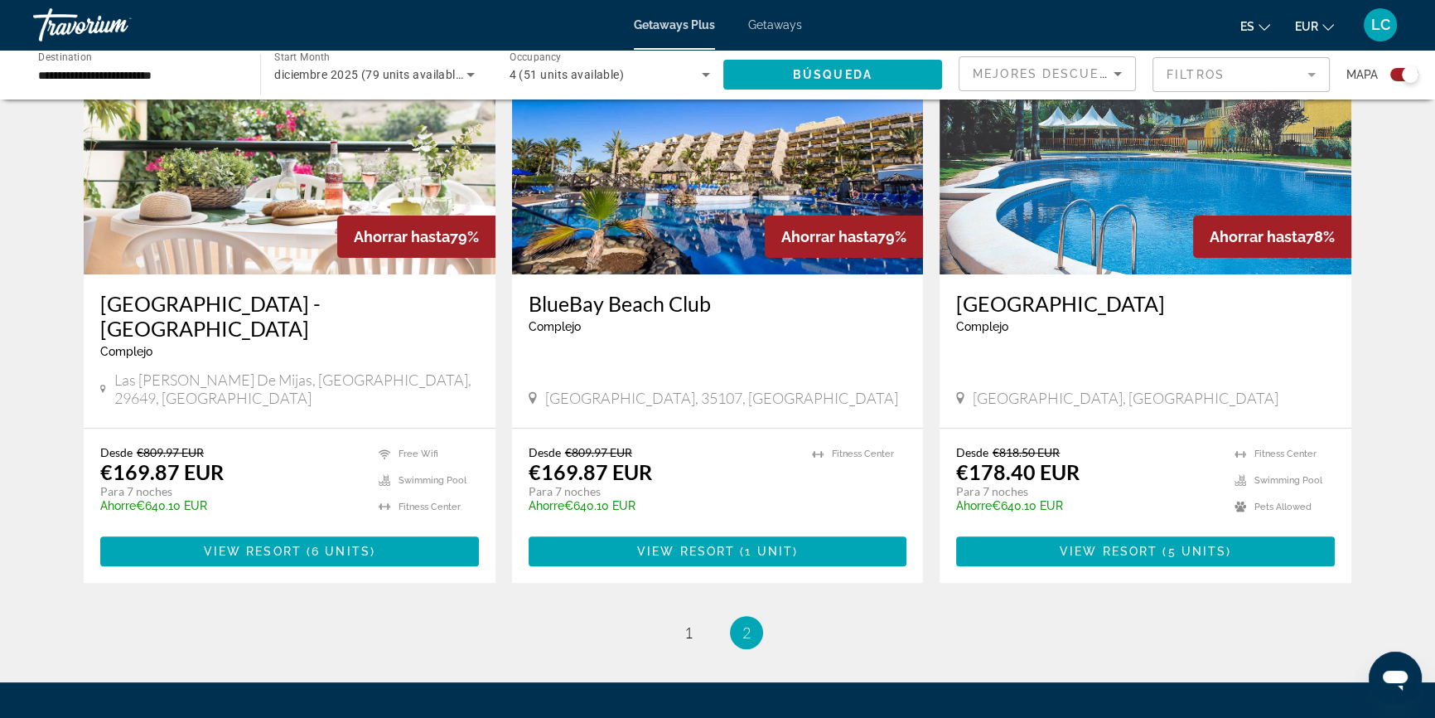
scroll to position [636, 0]
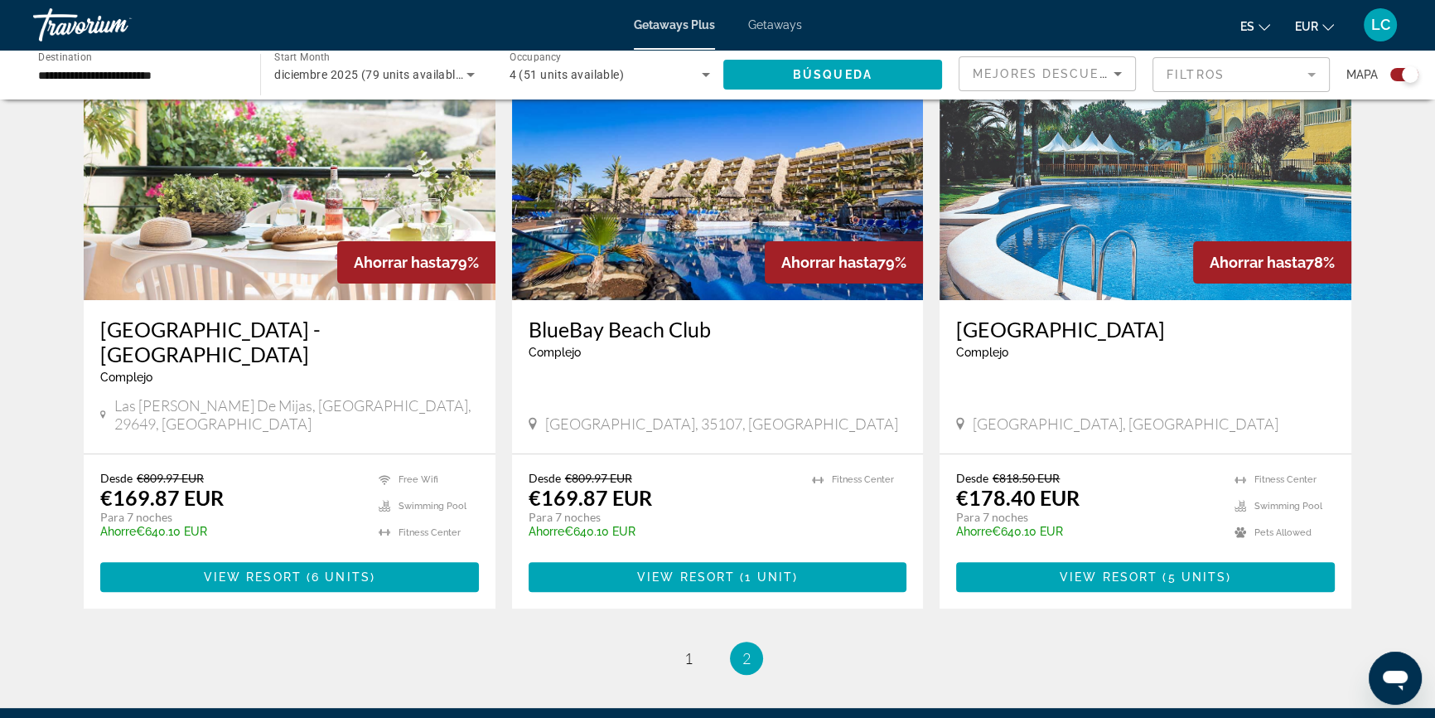
click at [269, 254] on img "Main content" at bounding box center [290, 167] width 412 height 265
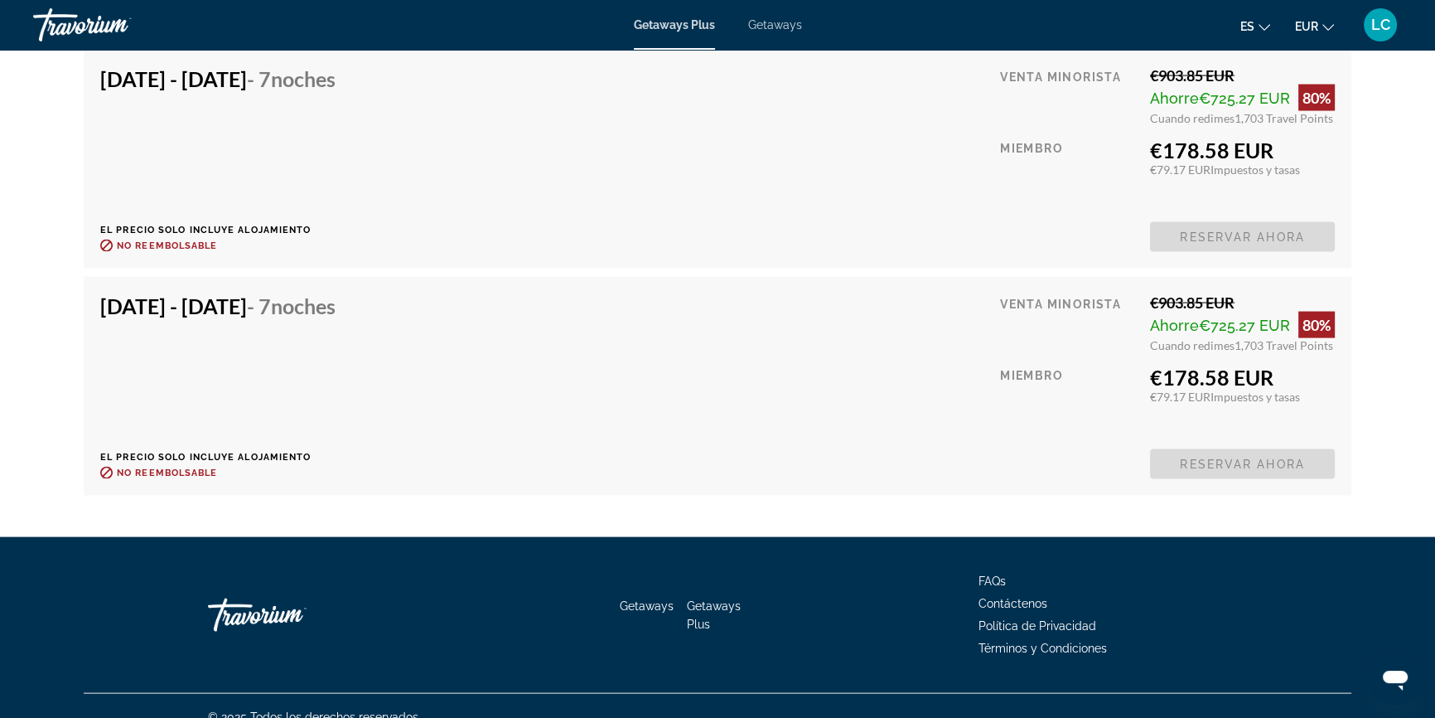
scroll to position [4293, 0]
